Goal: Task Accomplishment & Management: Use online tool/utility

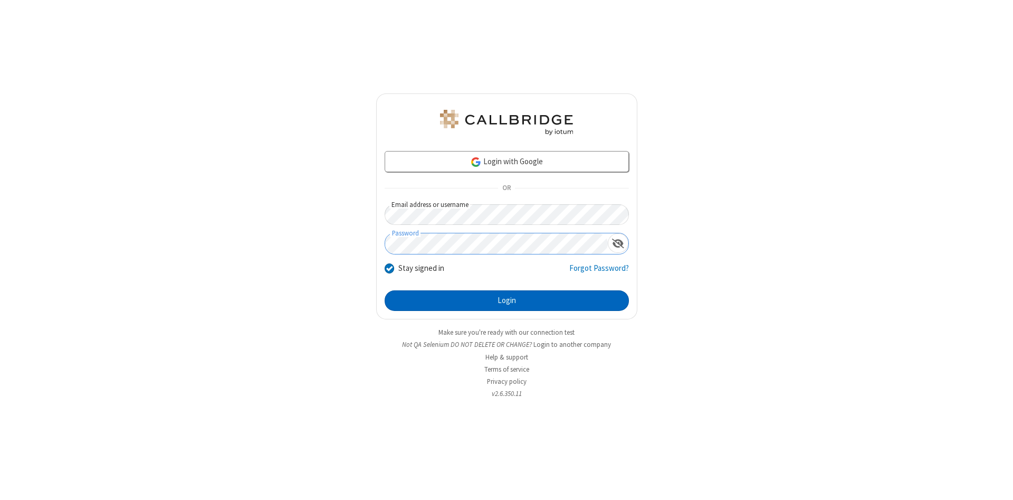
click at [506, 301] on button "Login" at bounding box center [507, 300] width 244 height 21
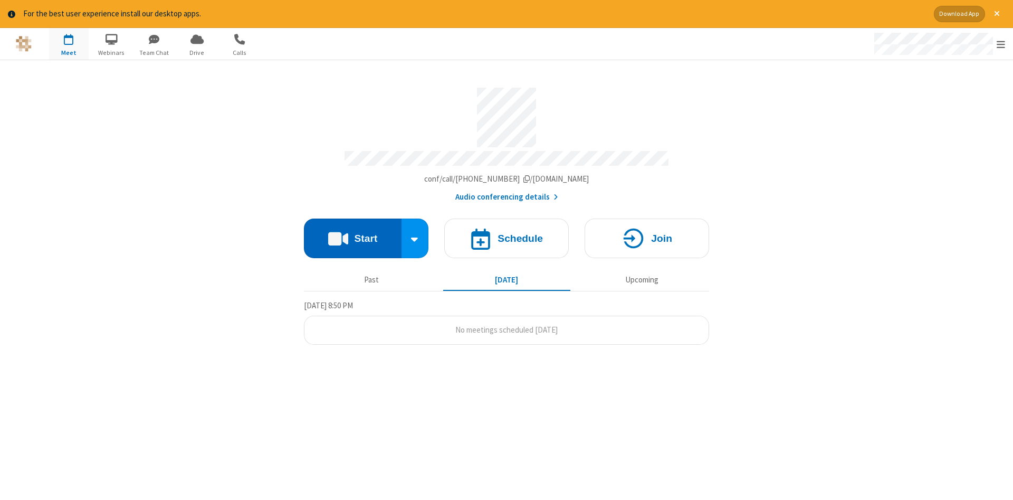
click at [352, 234] on button "Start" at bounding box center [353, 238] width 98 height 40
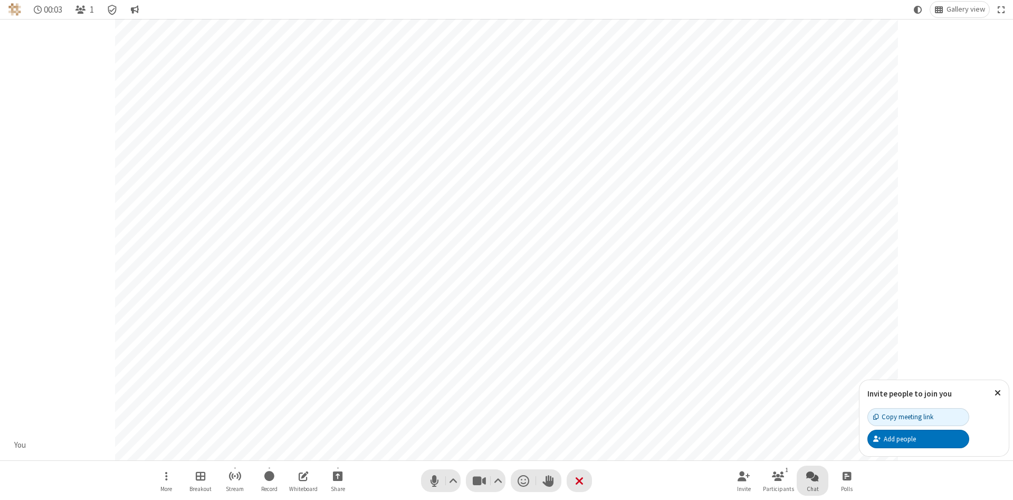
click at [812, 475] on span "Open chat" at bounding box center [812, 475] width 13 height 13
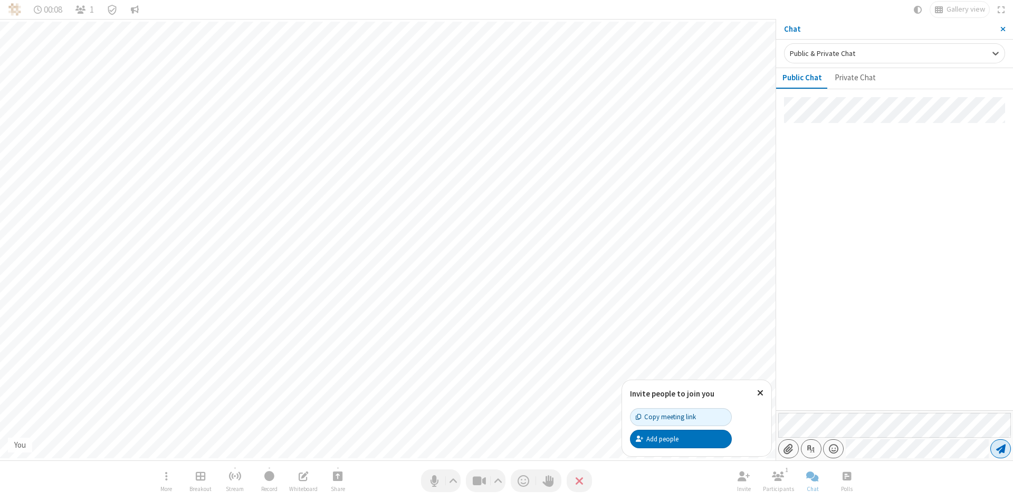
click at [1000, 448] on span "Send message" at bounding box center [1000, 448] width 9 height 11
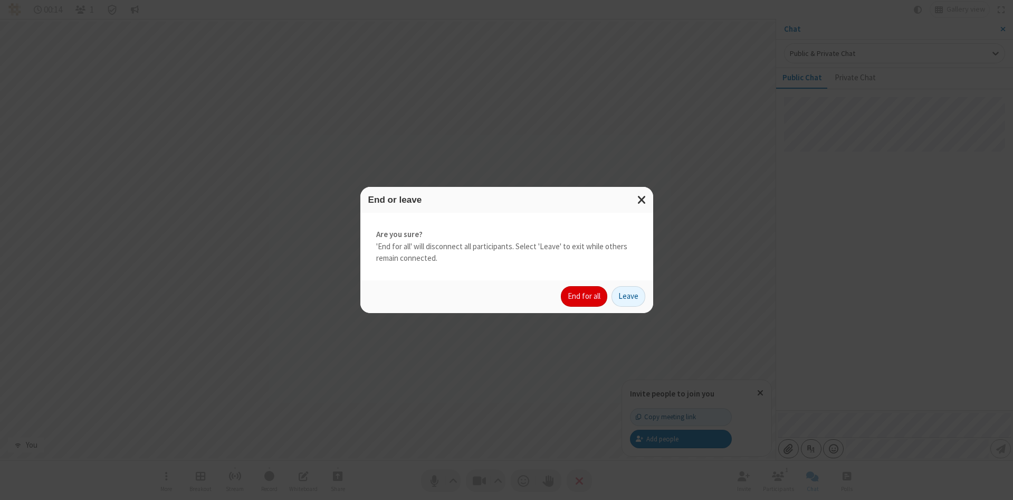
click at [584, 296] on button "End for all" at bounding box center [584, 296] width 46 height 21
